Goal: Task Accomplishment & Management: Manage account settings

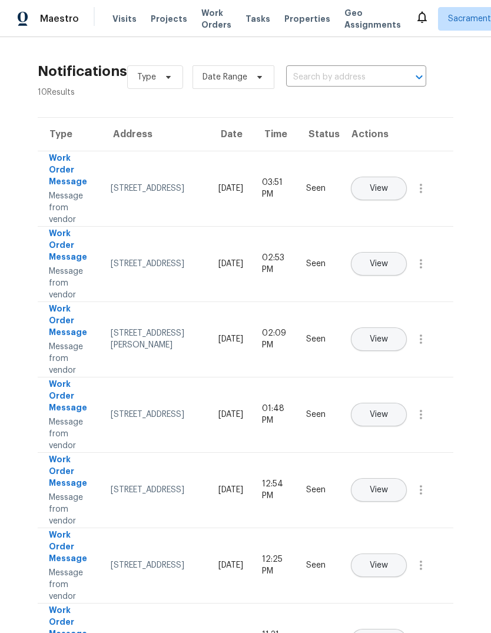
click at [123, 14] on span "Visits" at bounding box center [124, 19] width 24 height 12
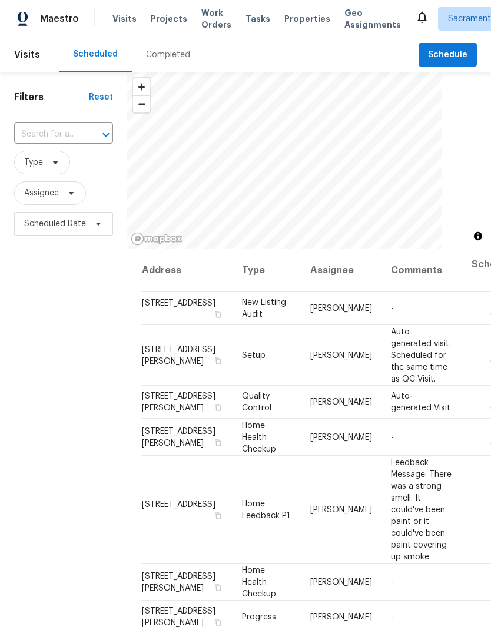
click at [63, 139] on input "text" at bounding box center [47, 134] width 66 height 18
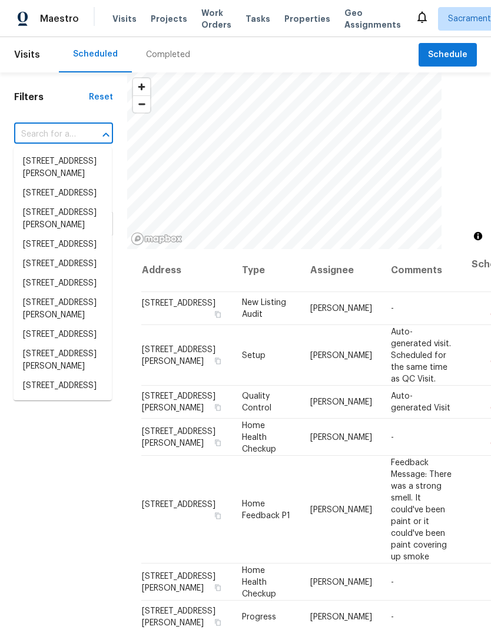
click at [60, 127] on input "text" at bounding box center [47, 134] width 66 height 18
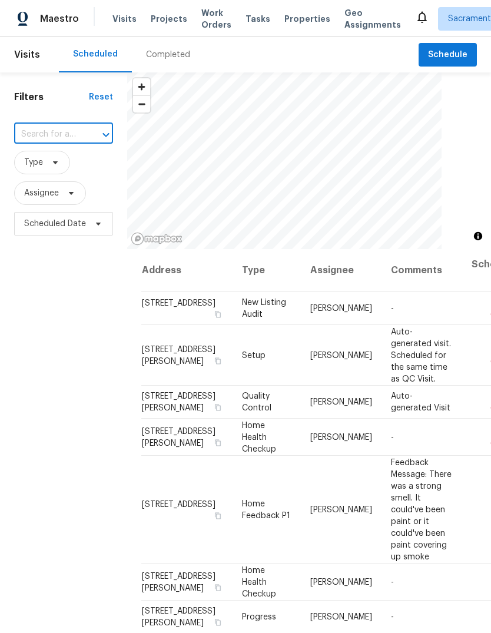
paste input "[STREET_ADDRESS][PERSON_NAME]"
type input "[STREET_ADDRESS][PERSON_NAME]"
click at [35, 165] on li "[STREET_ADDRESS][PERSON_NAME]" at bounding box center [63, 168] width 98 height 32
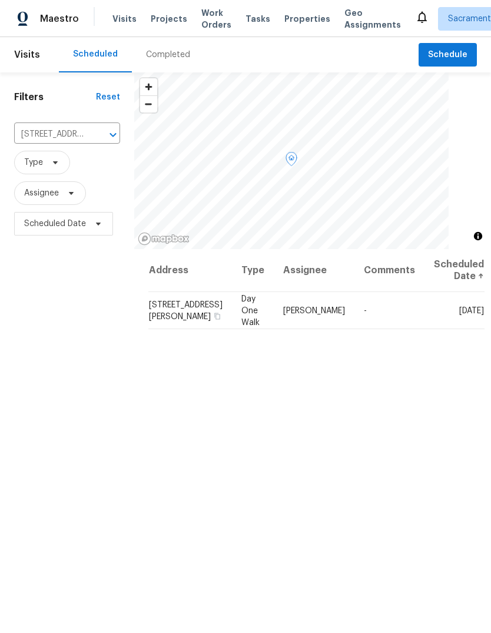
click at [0, 0] on icon at bounding box center [0, 0] width 0 height 0
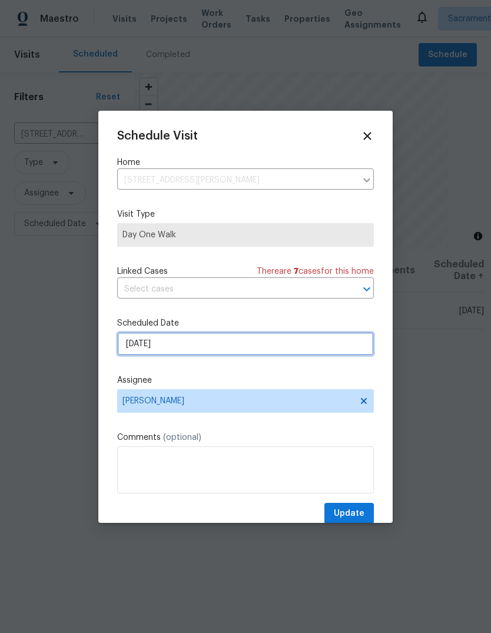
click at [257, 349] on input "[DATE]" at bounding box center [245, 344] width 257 height 24
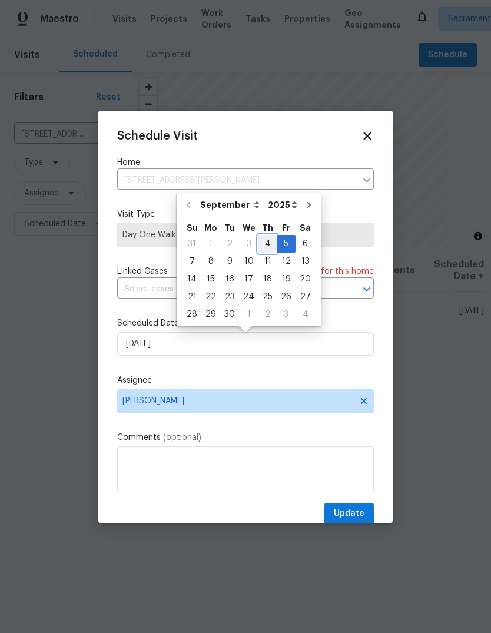
click at [262, 241] on div "4" at bounding box center [267, 243] width 18 height 16
type input "[DATE]"
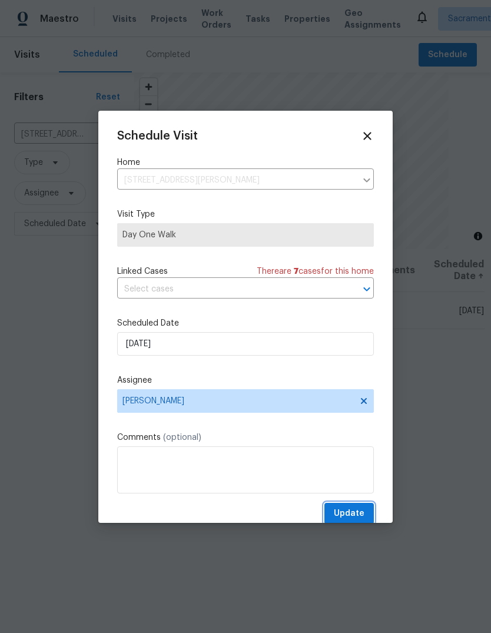
click at [354, 517] on span "Update" at bounding box center [349, 513] width 31 height 15
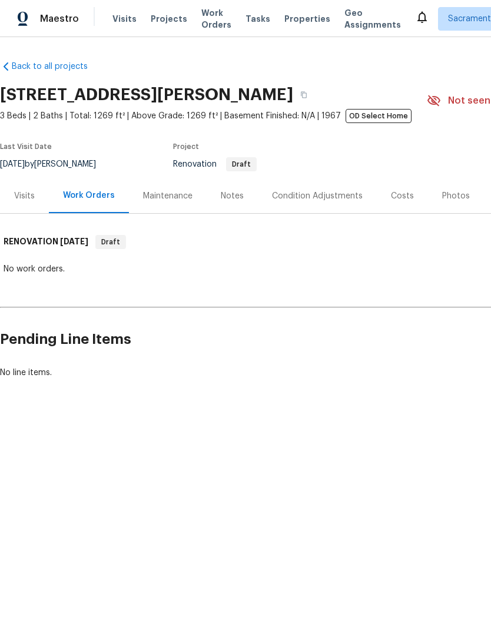
click at [233, 201] on div "Notes" at bounding box center [232, 196] width 23 height 12
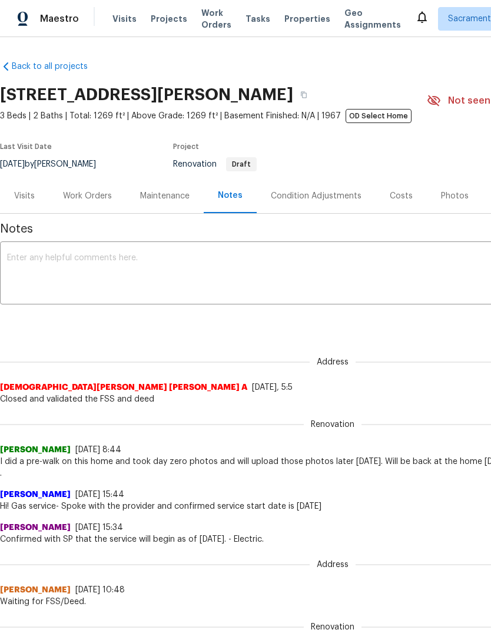
click at [42, 269] on textarea at bounding box center [332, 274] width 651 height 41
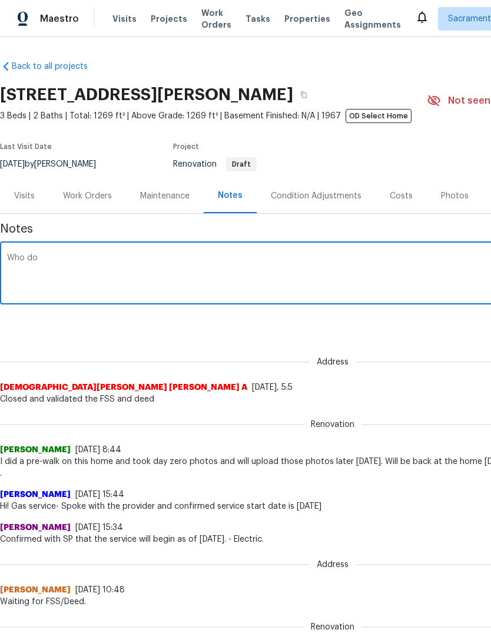
type textarea "Select"
click at [59, 262] on textarea "OD select D0 photos link.," at bounding box center [332, 274] width 651 height 41
click at [158, 265] on textarea "OD select Day Zero photos link.," at bounding box center [332, 274] width 651 height 41
click at [169, 267] on textarea "OD select Day Zero photos link.," at bounding box center [332, 274] width 651 height 41
paste textarea "https://drive.google.com/drive/folders/1MtsQGXiLDKdc8o0Uyx9odZHTTkAMgOYT"
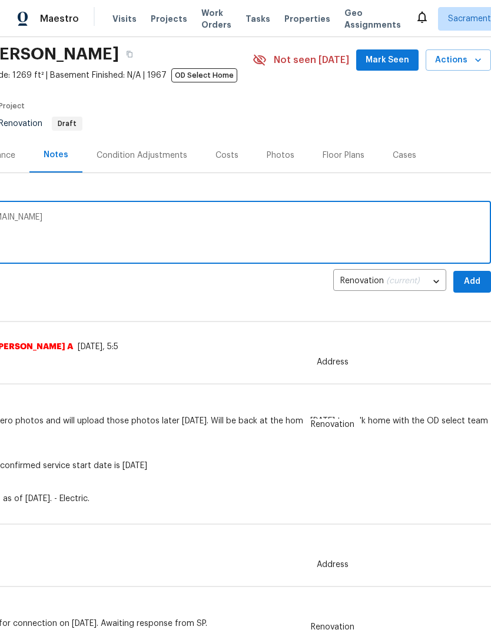
scroll to position [41, 174]
type textarea "OD select Day Zero photos link., https://drive.google.com/drive/folders/1MtsQGX…"
click at [471, 284] on span "Add" at bounding box center [471, 281] width 19 height 15
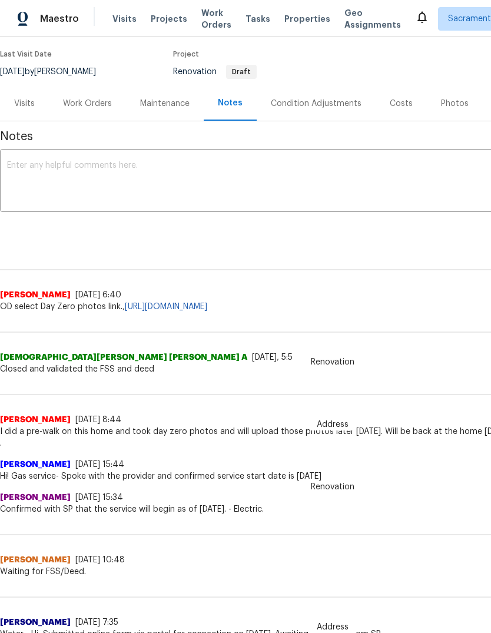
scroll to position [93, 0]
click at [116, 15] on span "Visits" at bounding box center [124, 19] width 24 height 12
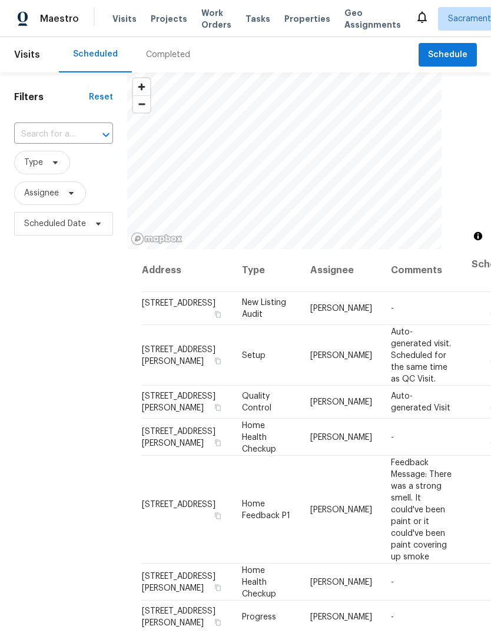
click at [68, 137] on input "text" at bounding box center [47, 134] width 66 height 18
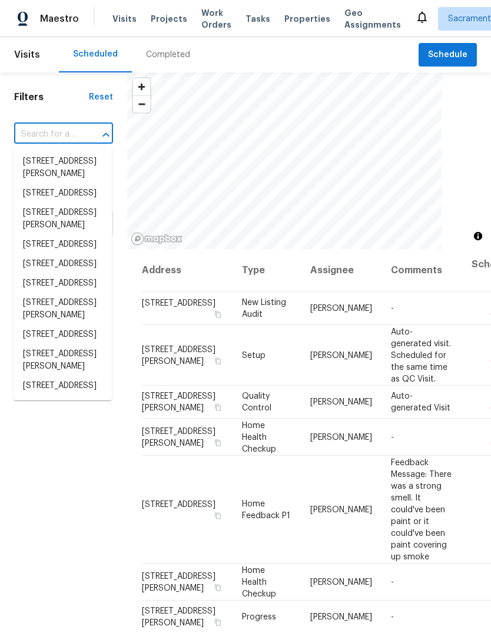
click at [69, 136] on input "text" at bounding box center [47, 134] width 66 height 18
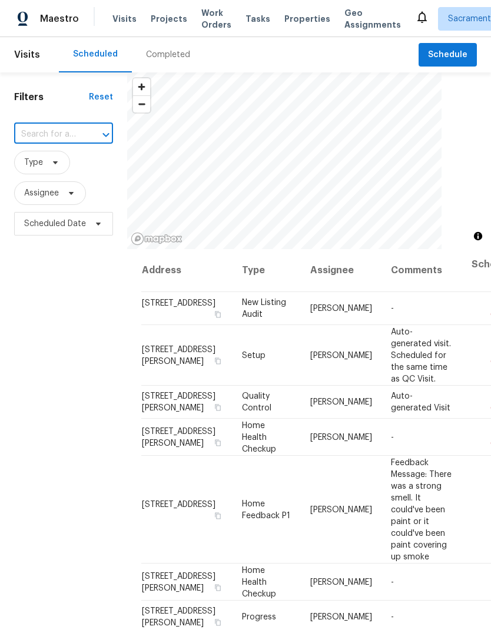
paste input "1805 [GEOGRAPHIC_DATA][PERSON_NAME]"
type input "1805 [GEOGRAPHIC_DATA][PERSON_NAME]"
click at [67, 164] on li "1805 [GEOGRAPHIC_DATA][PERSON_NAME]" at bounding box center [63, 174] width 98 height 44
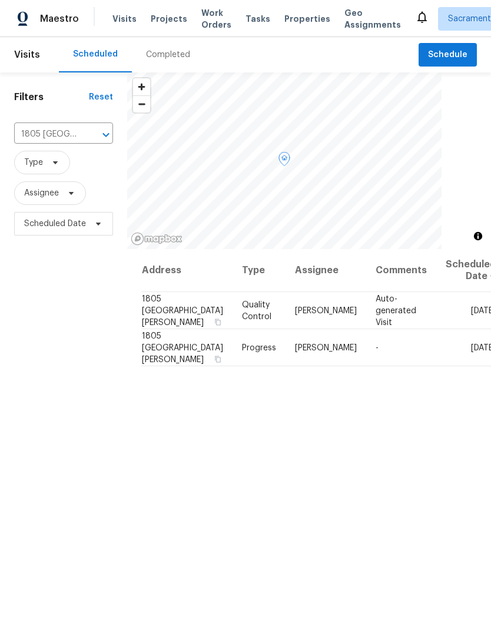
click at [0, 0] on icon at bounding box center [0, 0] width 0 height 0
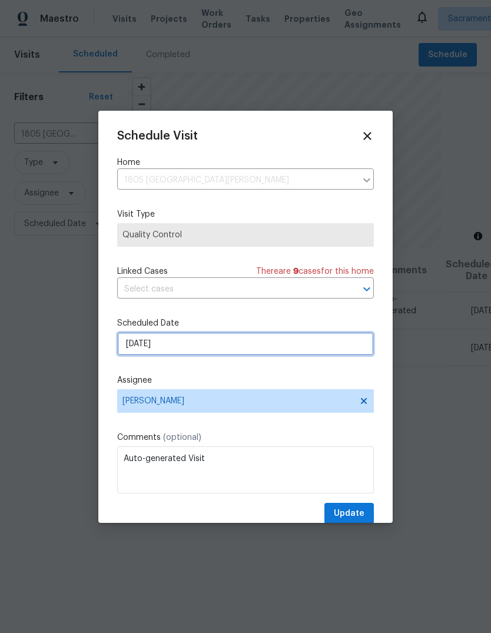
click at [212, 347] on input "[DATE]" at bounding box center [245, 344] width 257 height 24
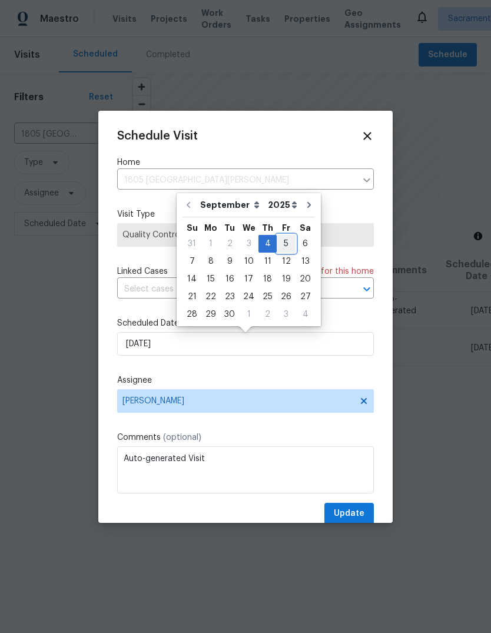
click at [282, 245] on div "5" at bounding box center [286, 243] width 19 height 16
type input "[DATE]"
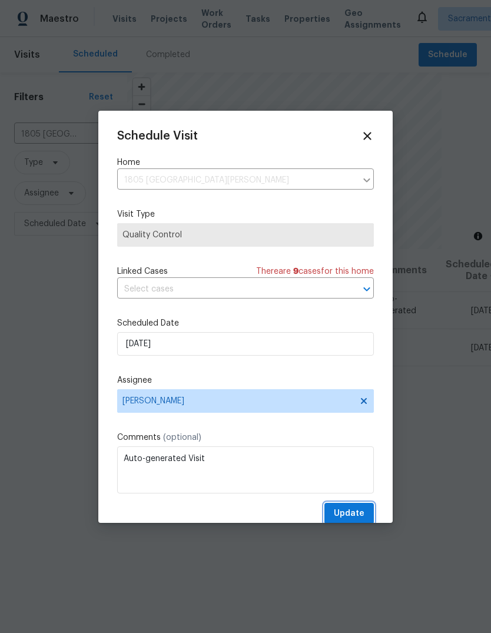
click at [353, 515] on span "Update" at bounding box center [349, 513] width 31 height 15
